Goal: Communication & Community: Answer question/provide support

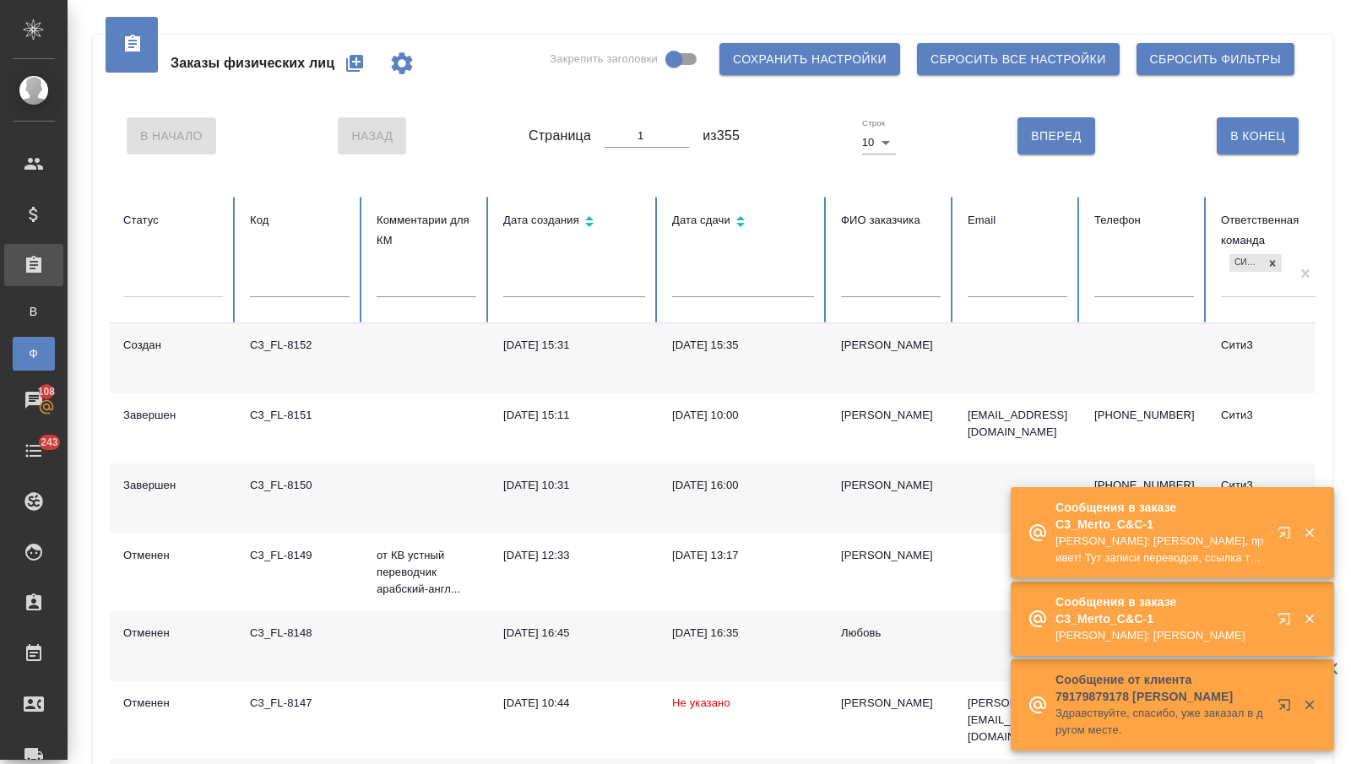
click at [1283, 528] on icon "button" at bounding box center [1287, 536] width 20 height 20
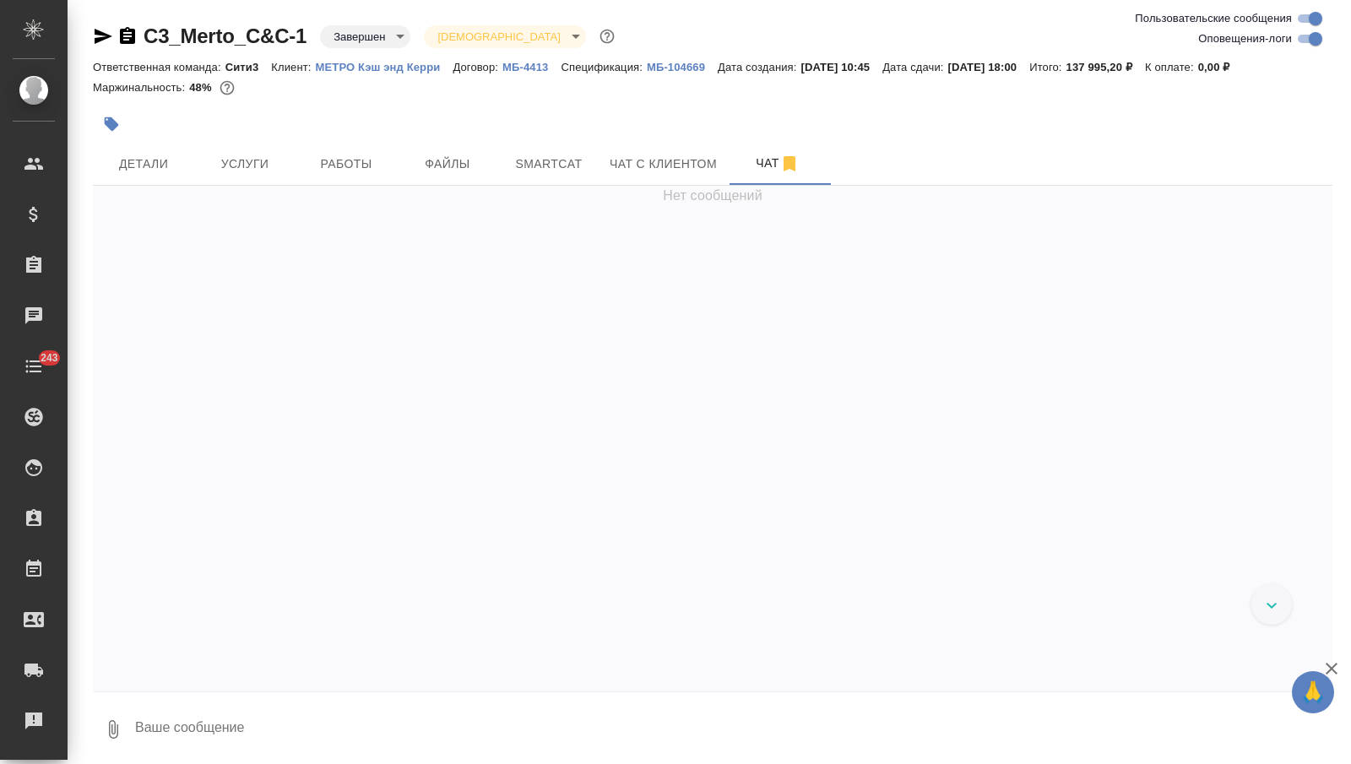
scroll to position [5387, 0]
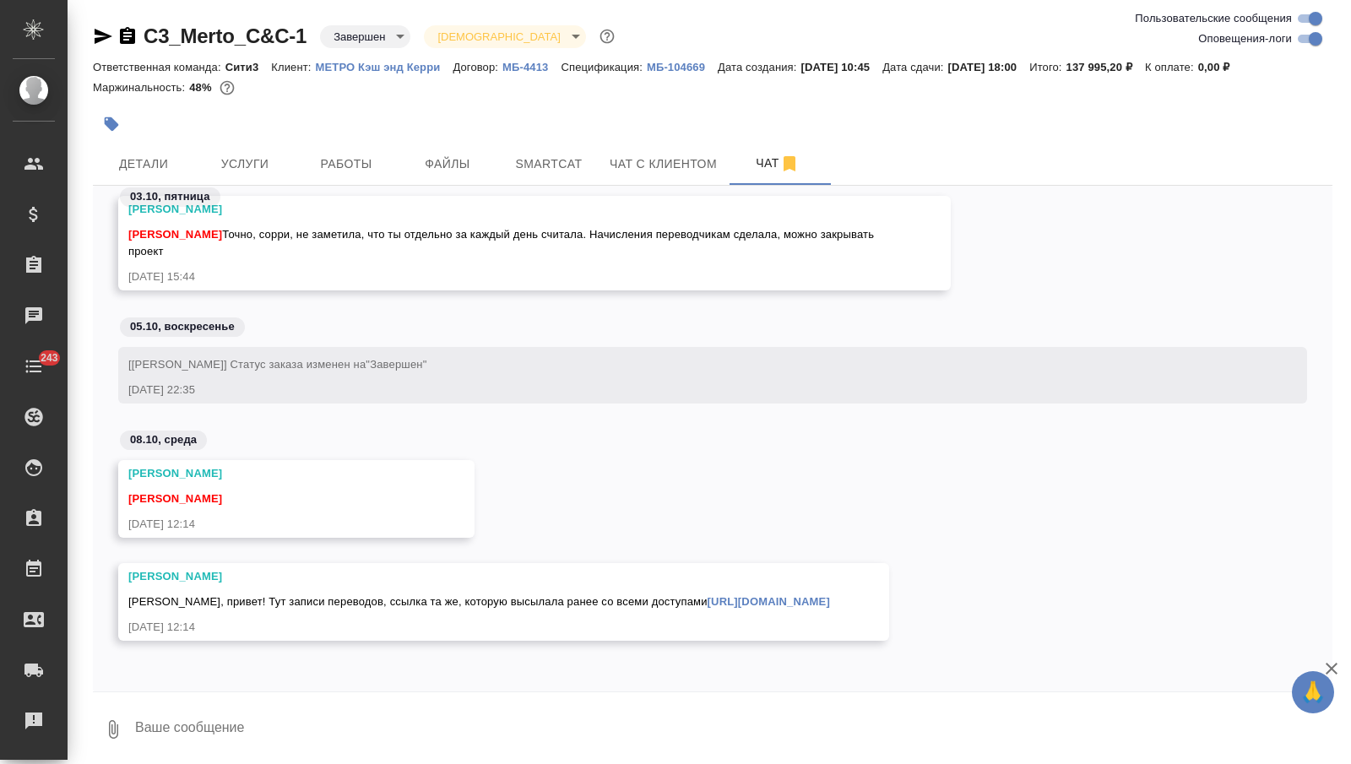
click at [215, 733] on textarea at bounding box center [732, 729] width 1199 height 57
type textarea "привет, спасибо! забираб"
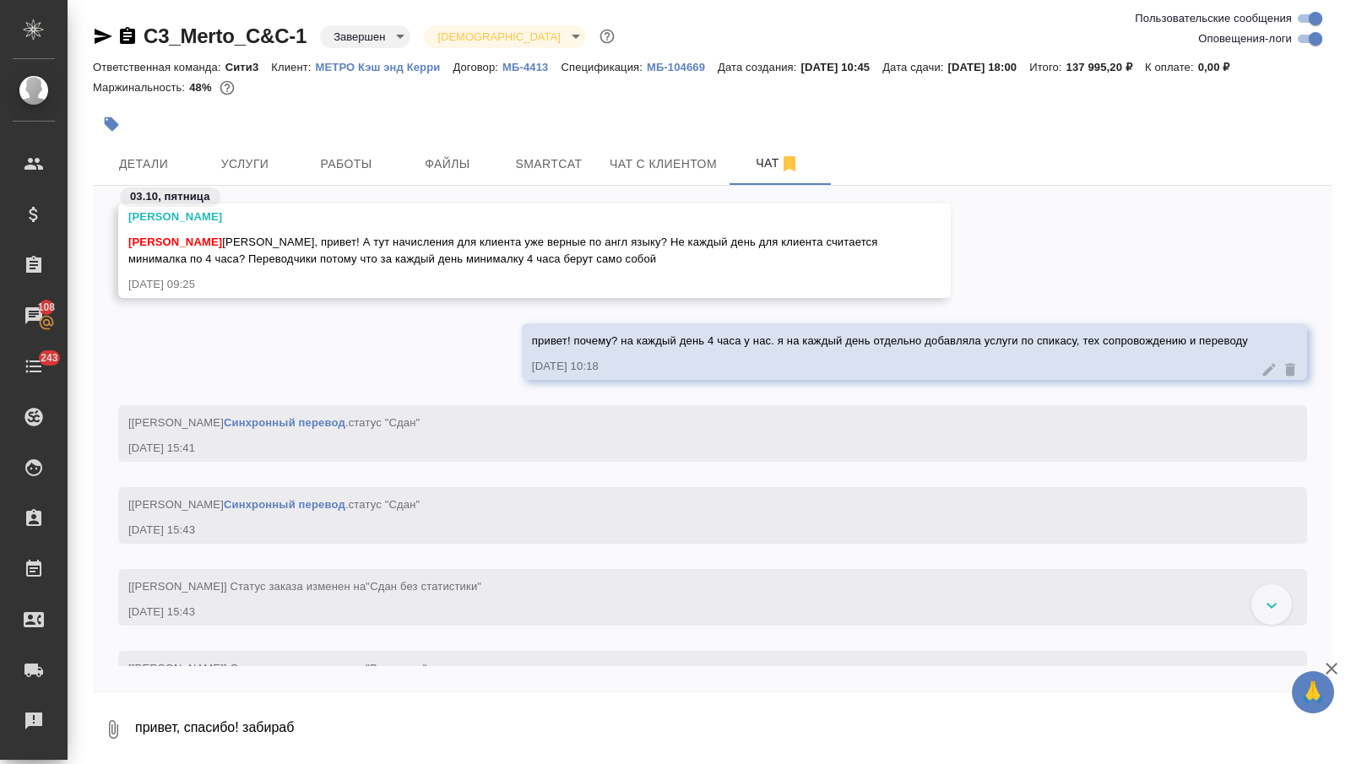
scroll to position [4887, 0]
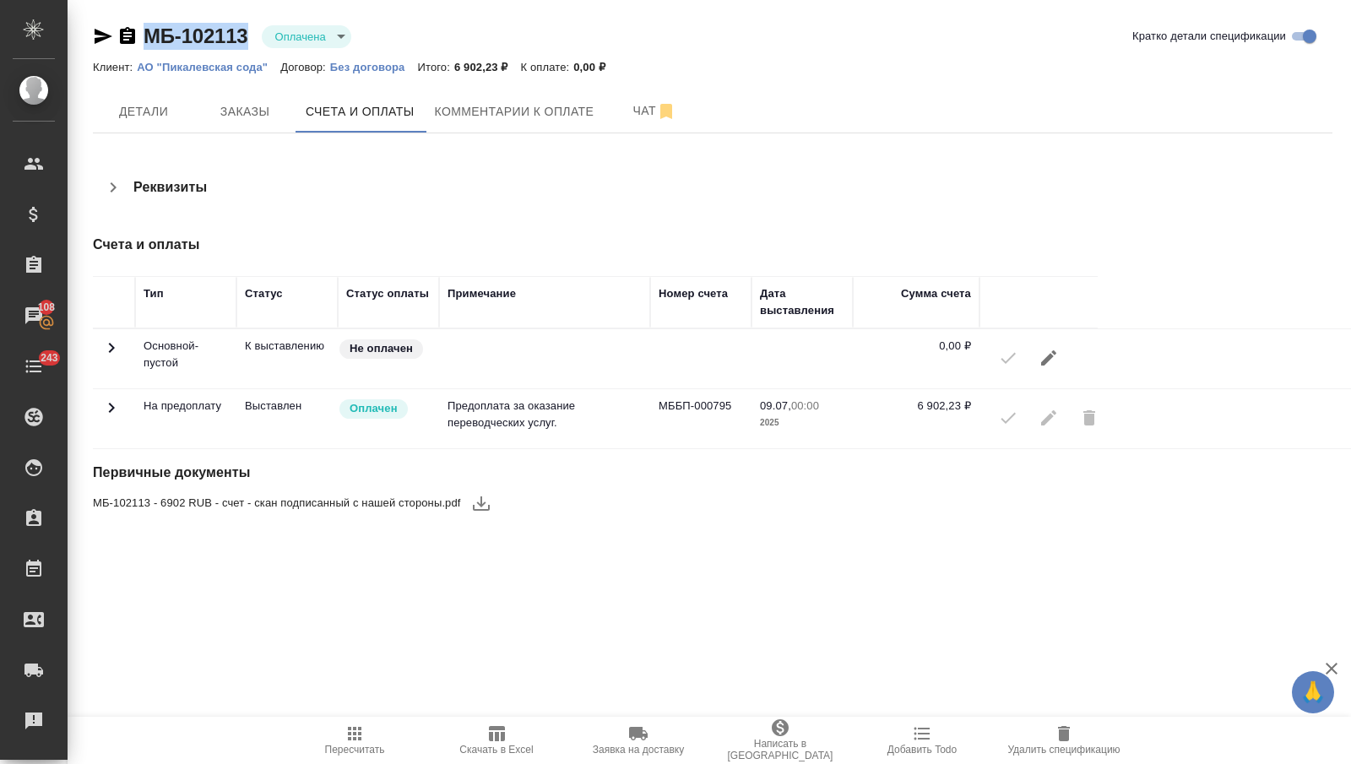
drag, startPoint x: 250, startPoint y: 34, endPoint x: 137, endPoint y: 30, distance: 113.2
click at [137, 30] on div "МБ-102113 Оплачена payed" at bounding box center [229, 36] width 272 height 27
copy link "МБ-102113"
click at [249, 106] on span "Заказы" at bounding box center [244, 111] width 81 height 21
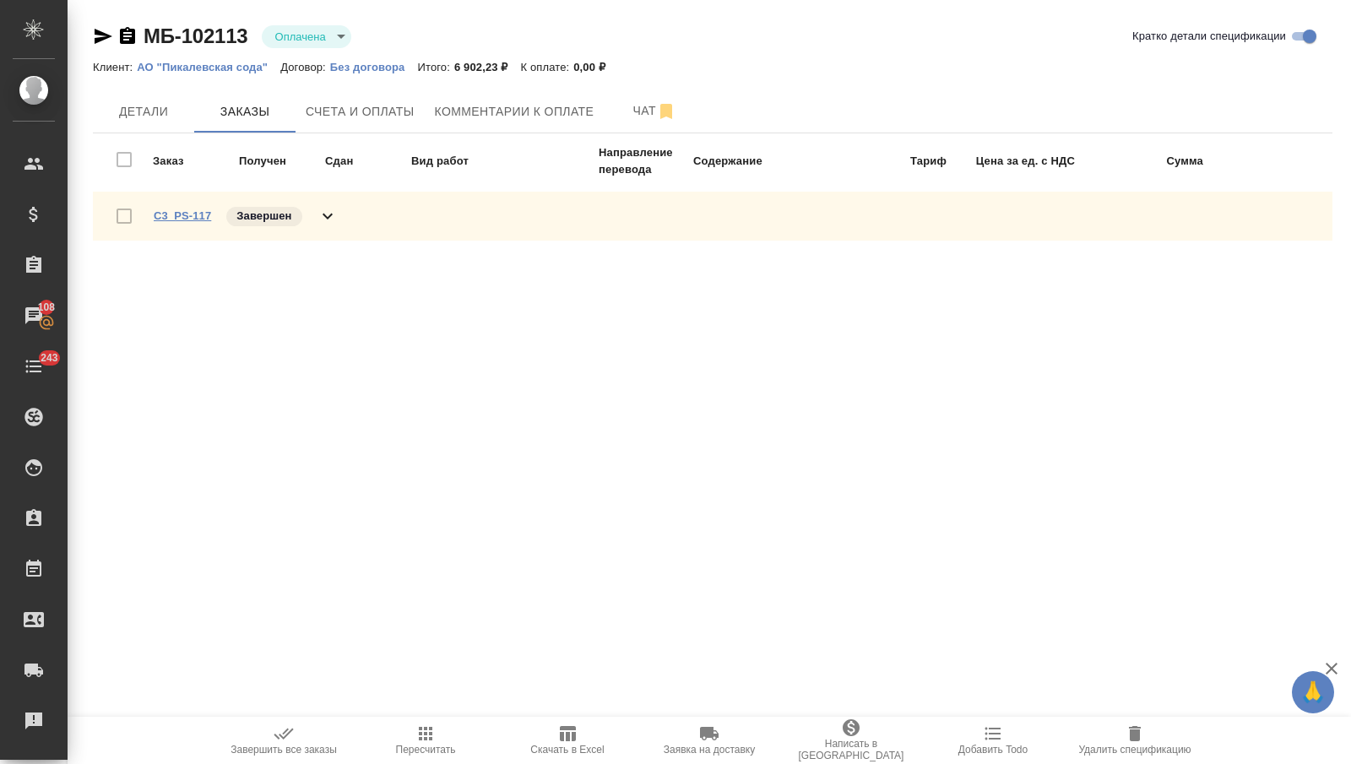
click at [191, 214] on link "C3_PS-117" at bounding box center [182, 215] width 57 height 13
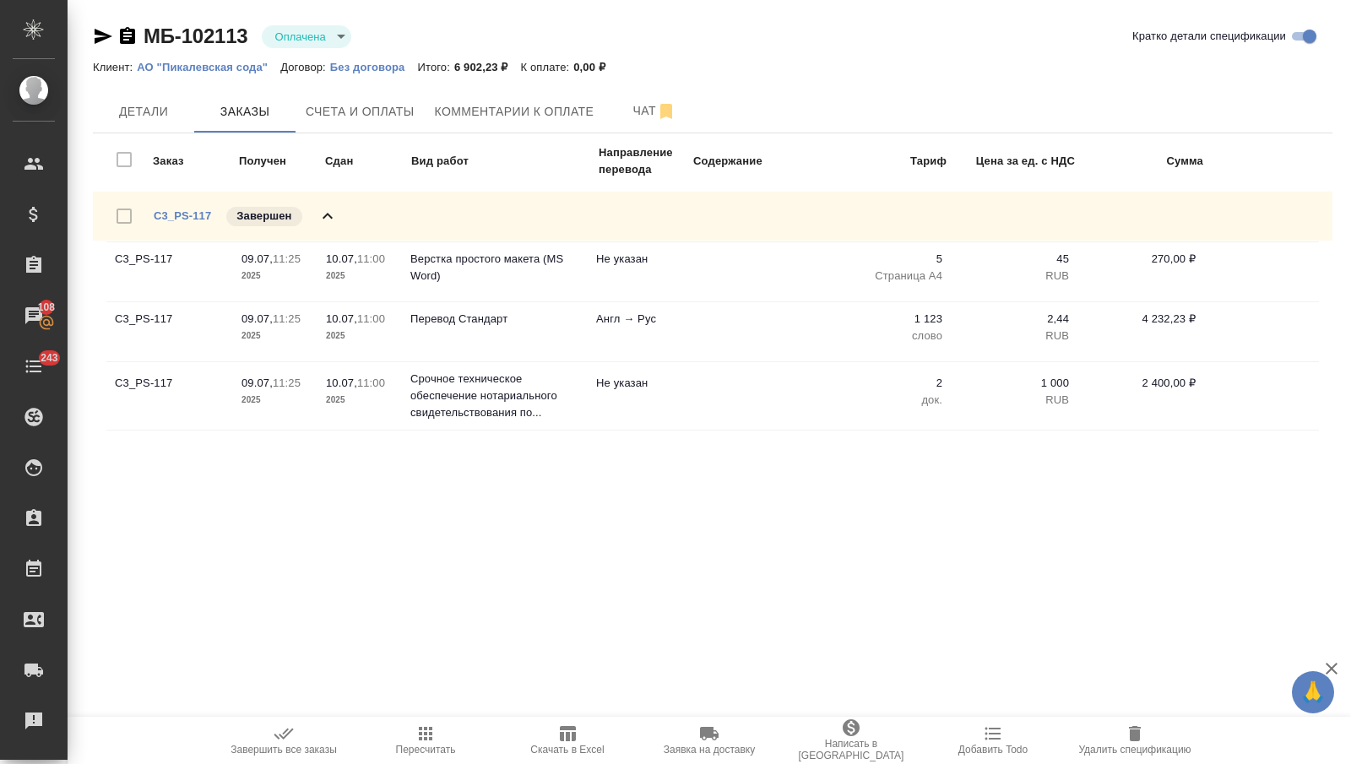
click at [566, 740] on icon "button" at bounding box center [568, 733] width 16 height 15
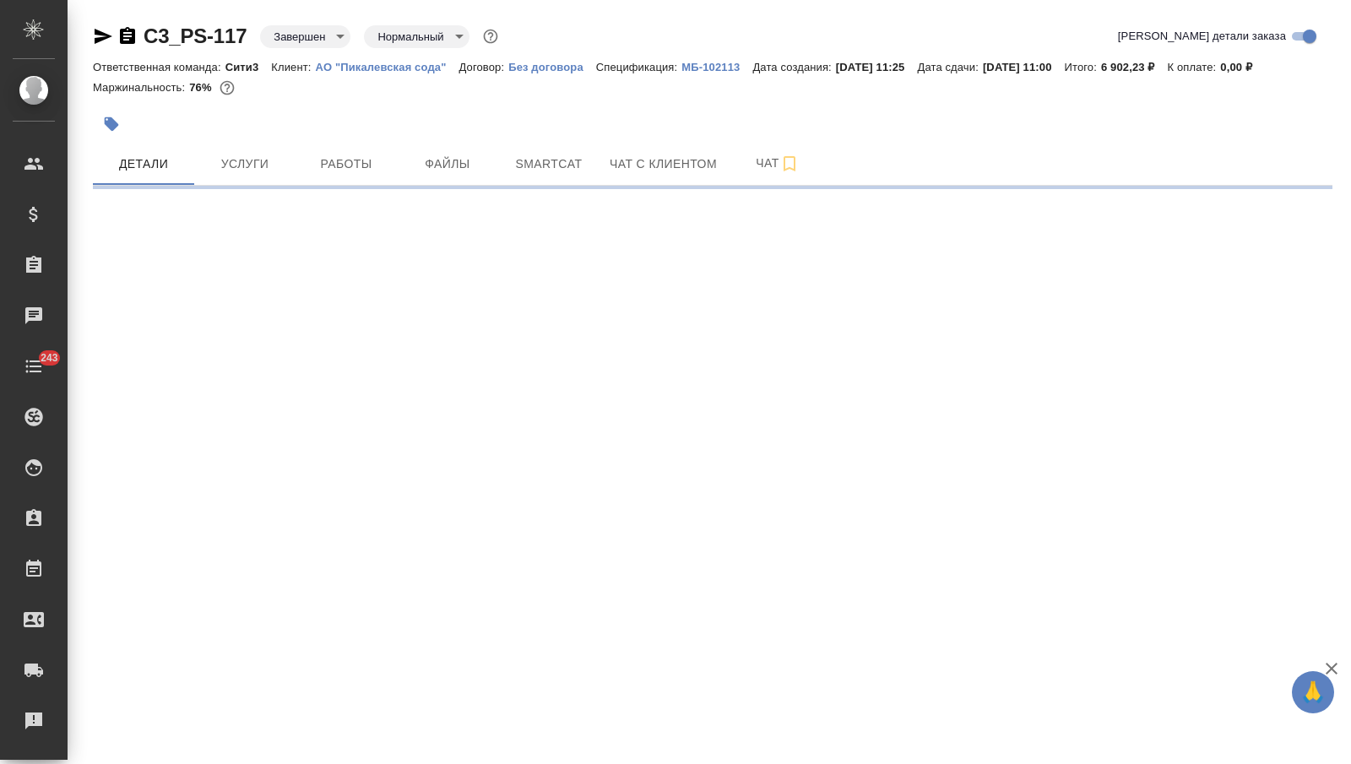
select select "RU"
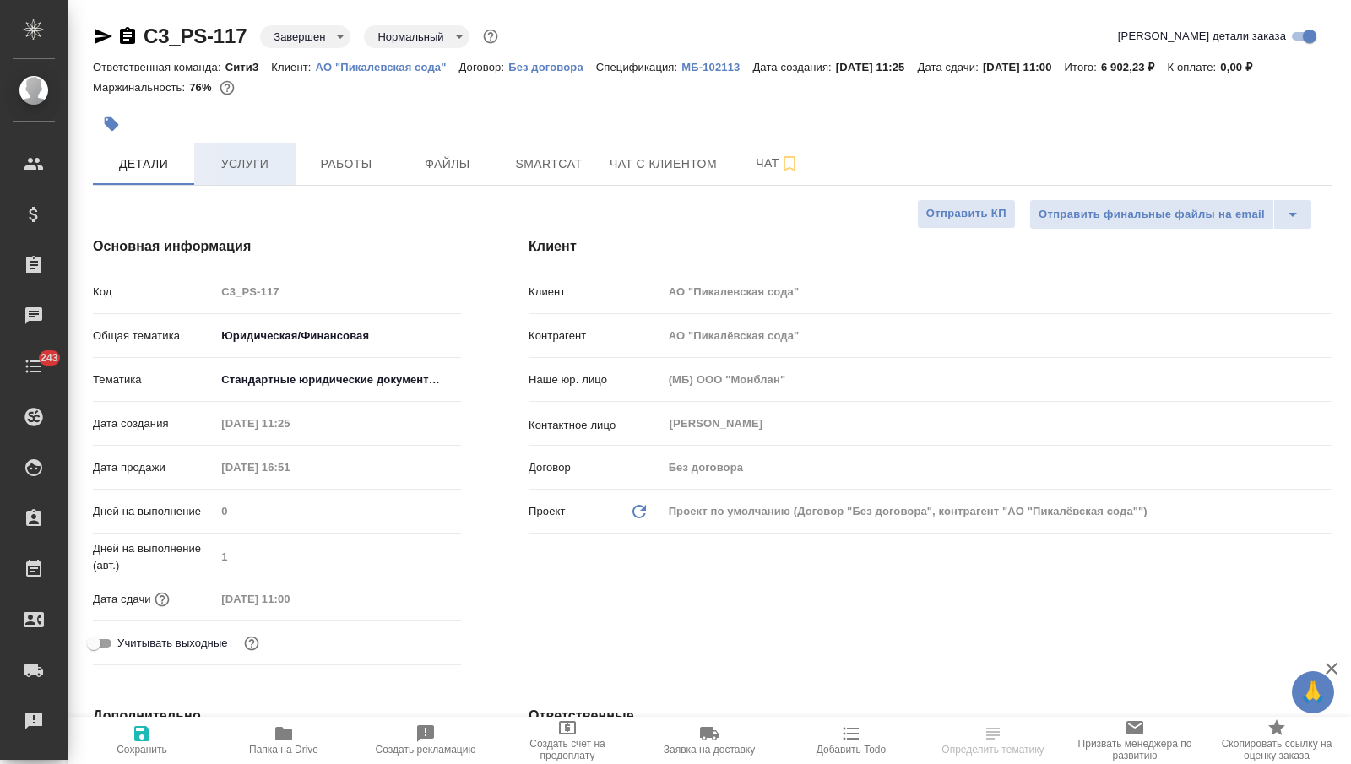
type textarea "x"
click at [253, 171] on span "Услуги" at bounding box center [244, 164] width 81 height 21
type input "Бабкина Анастасия"
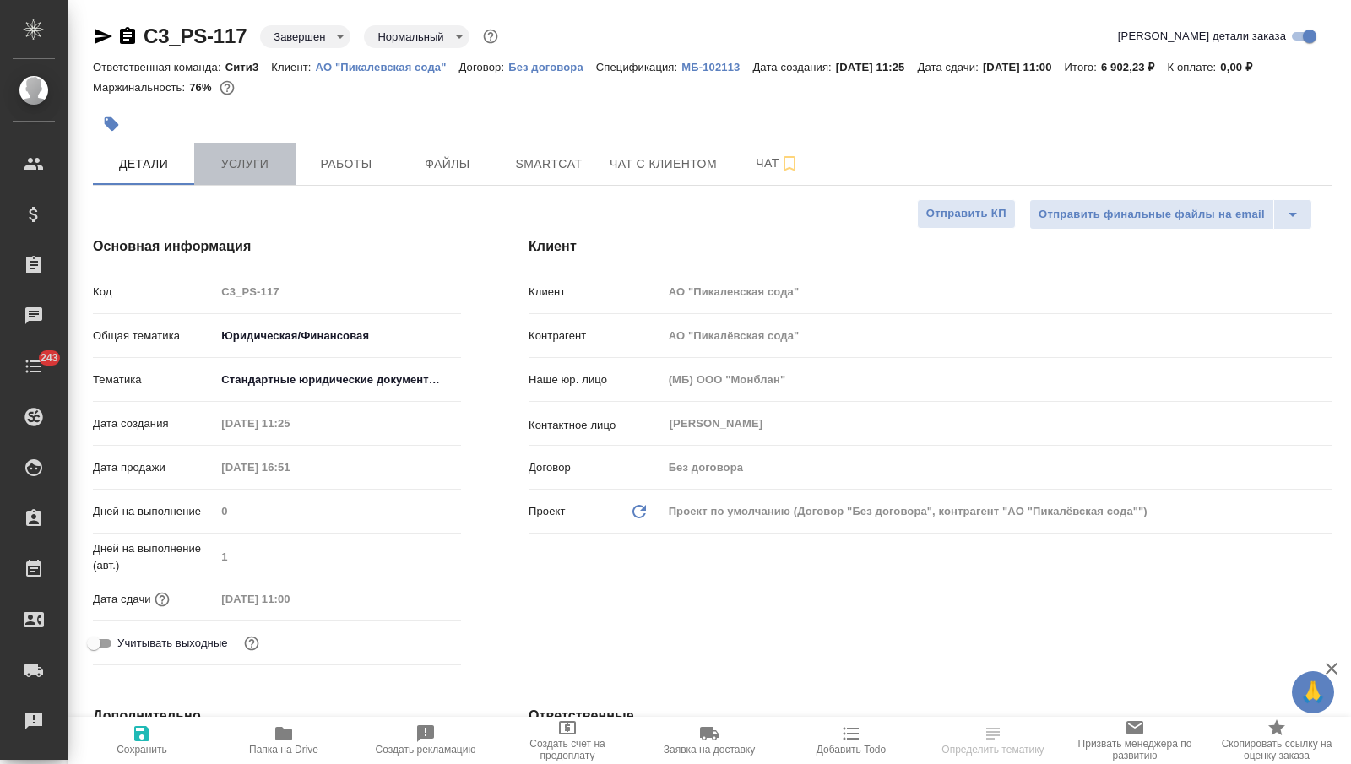
type input "Никитина Татьяна"
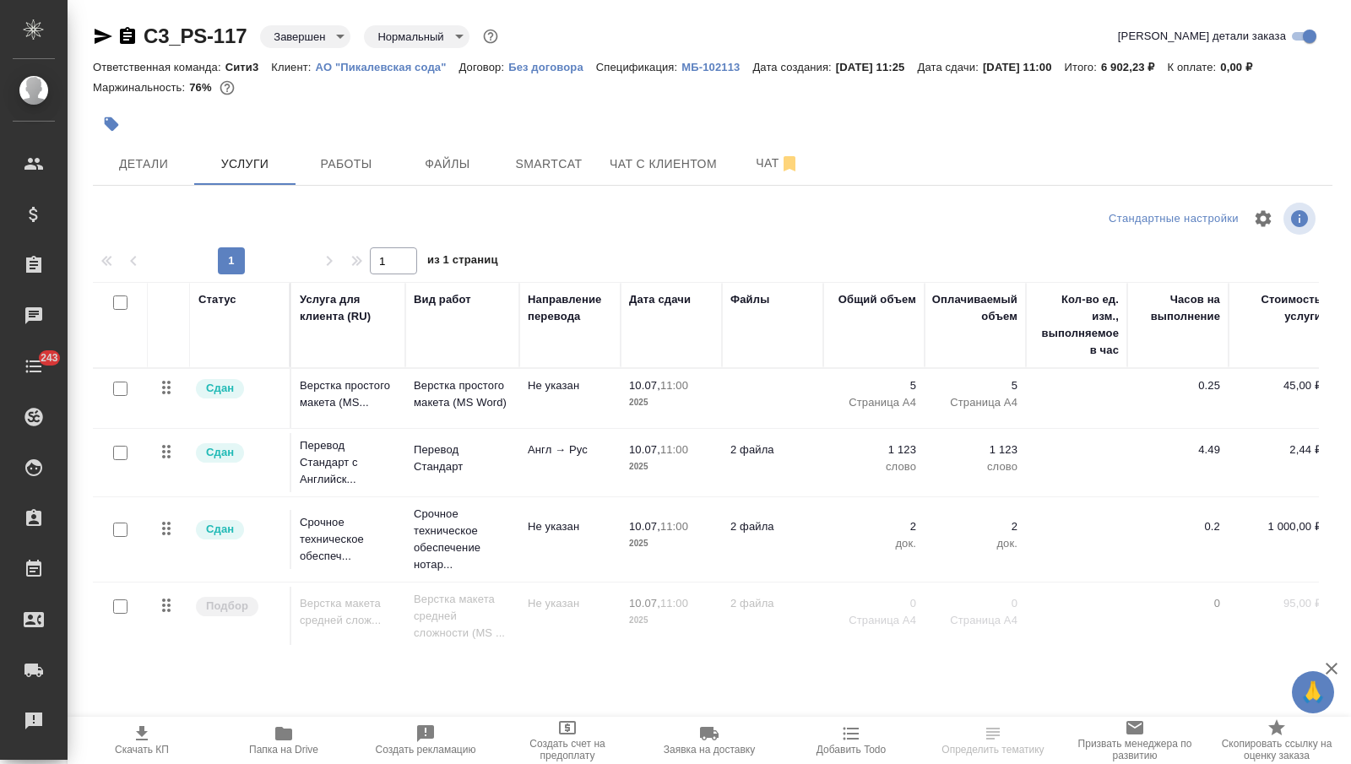
click at [418, 405] on p "Верстка простого макета (MS Word)" at bounding box center [462, 394] width 97 height 34
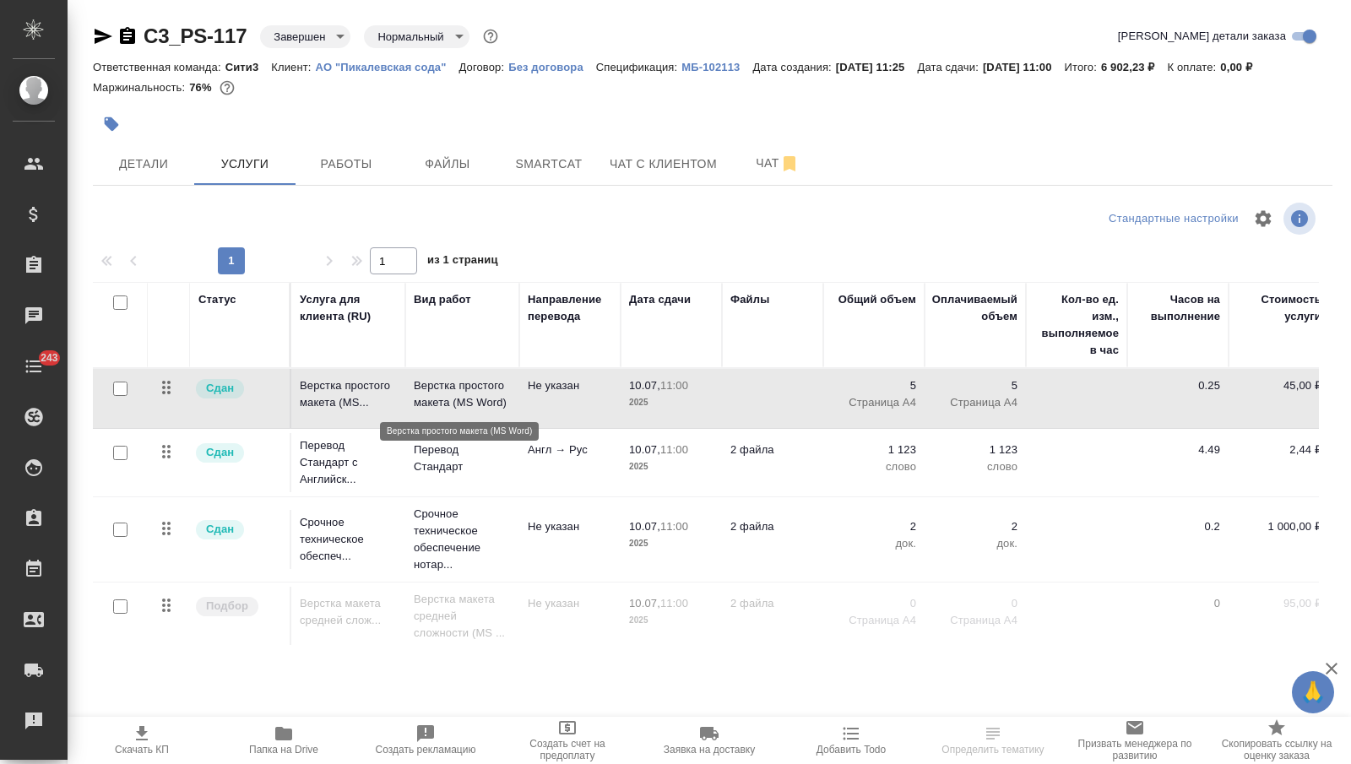
click at [418, 405] on p "Верстка простого макета (MS Word)" at bounding box center [462, 394] width 97 height 34
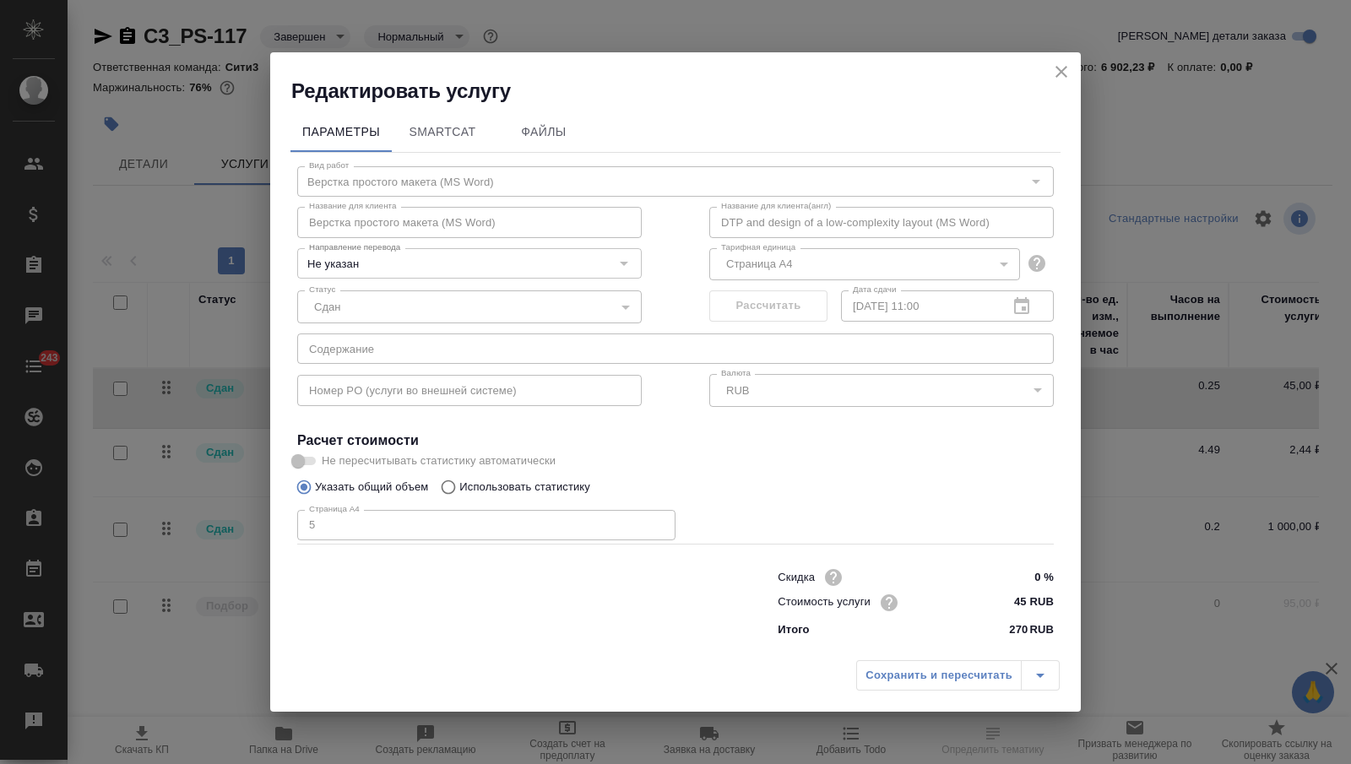
click at [1054, 68] on icon "close" at bounding box center [1061, 72] width 20 height 20
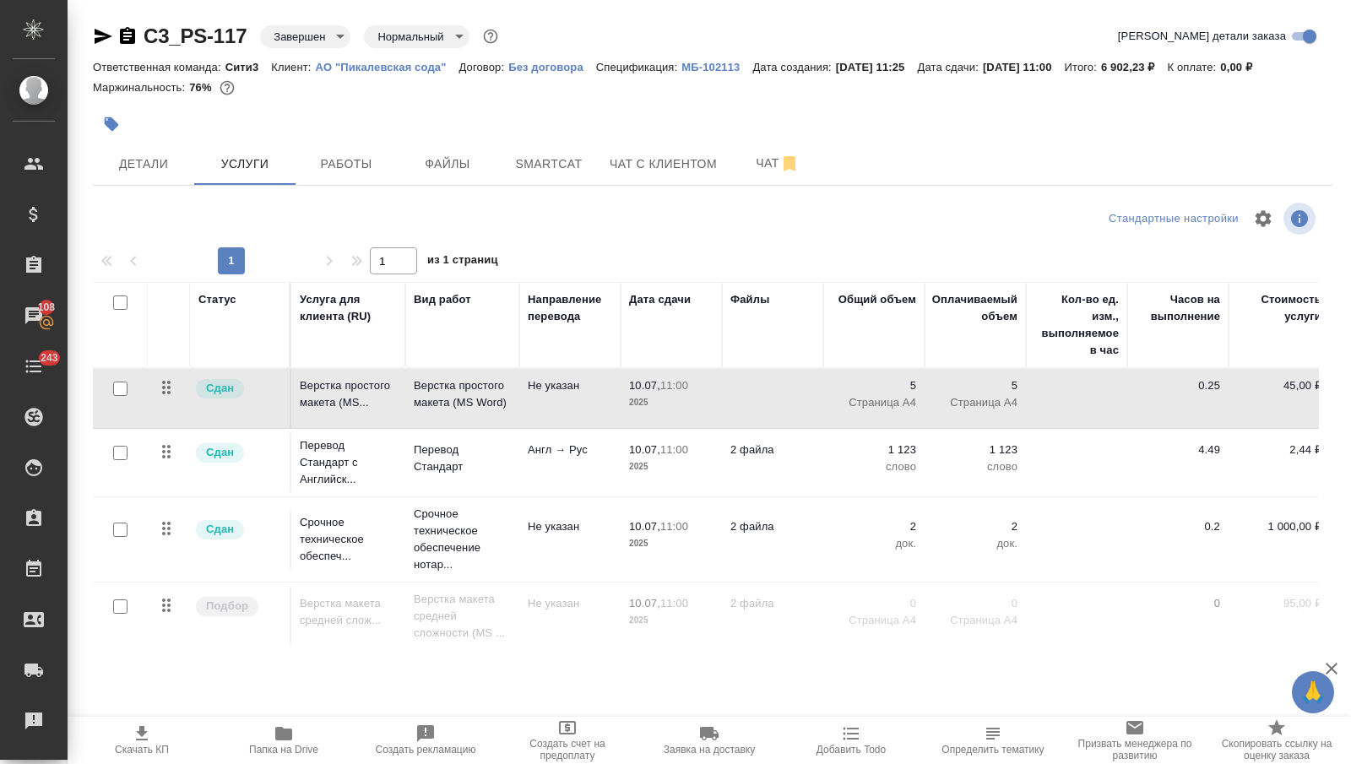
click at [98, 35] on icon "button" at bounding box center [103, 36] width 20 height 20
